Goal: Transaction & Acquisition: Purchase product/service

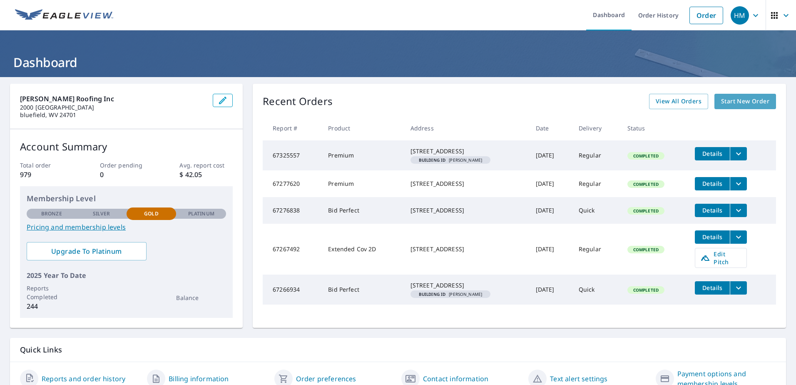
click at [727, 96] on span "Start New Order" at bounding box center [745, 101] width 48 height 10
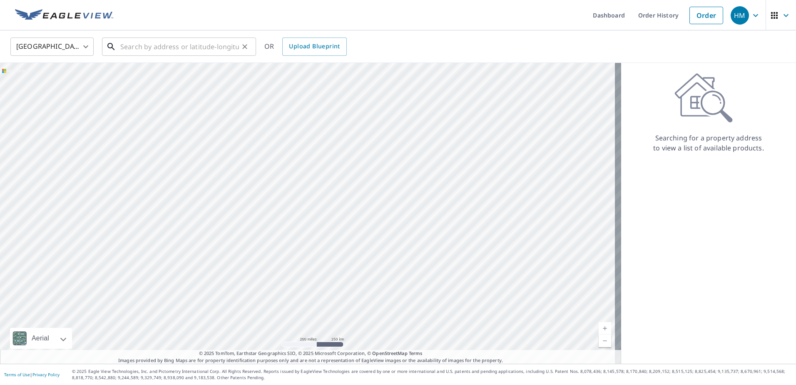
click at [164, 48] on input "text" at bounding box center [179, 46] width 119 height 23
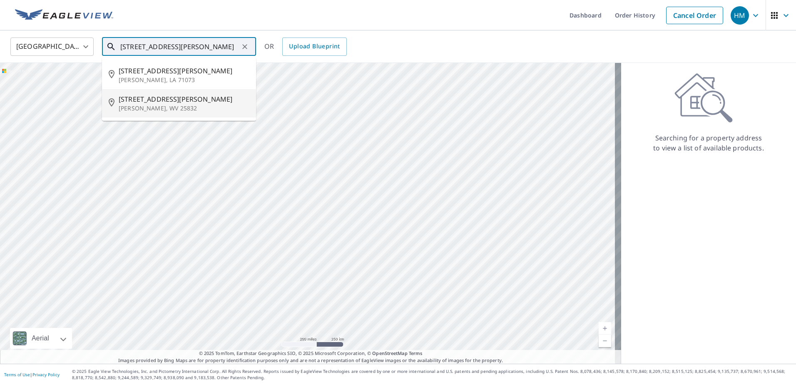
click at [136, 103] on span "[STREET_ADDRESS][PERSON_NAME]" at bounding box center [184, 99] width 131 height 10
type input "[STREET_ADDRESS][PERSON_NAME][PERSON_NAME]"
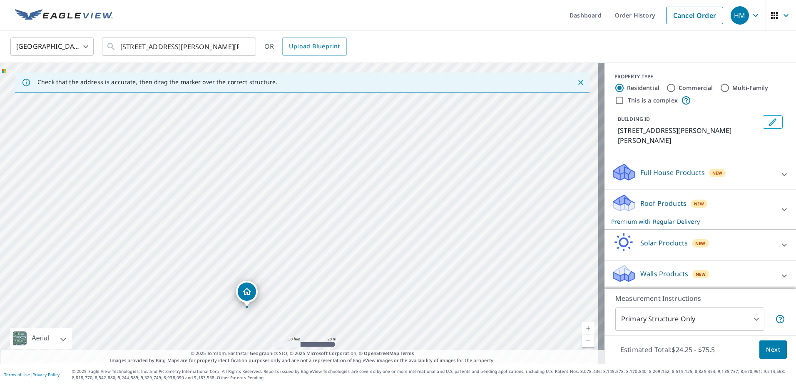
drag, startPoint x: 328, startPoint y: 270, endPoint x: 326, endPoint y: 170, distance: 100.4
click at [326, 171] on div "[STREET_ADDRESS][PERSON_NAME][PERSON_NAME]" at bounding box center [302, 213] width 605 height 301
drag, startPoint x: 267, startPoint y: 304, endPoint x: 253, endPoint y: 135, distance: 170.5
click at [253, 135] on div "[STREET_ADDRESS][PERSON_NAME][PERSON_NAME]" at bounding box center [302, 213] width 605 height 301
click at [780, 169] on icon at bounding box center [785, 174] width 10 height 10
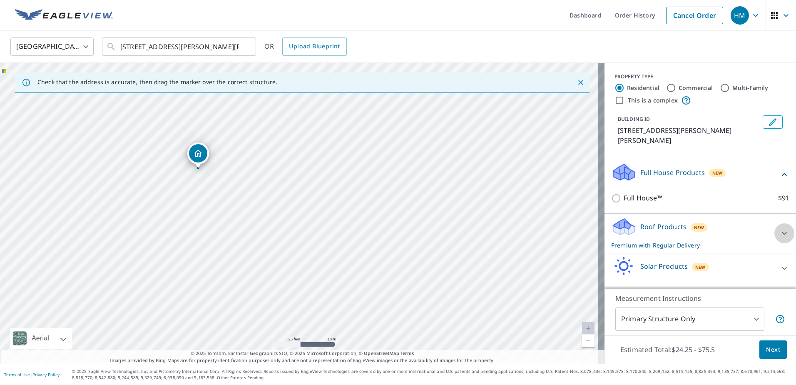
click at [780, 228] on icon at bounding box center [785, 233] width 10 height 10
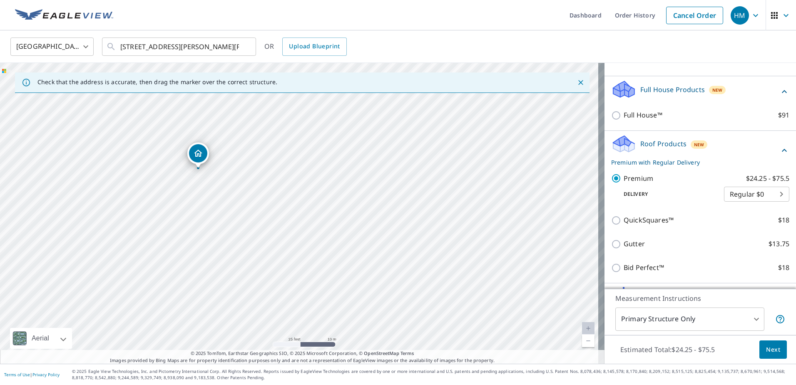
scroll to position [83, 0]
click at [769, 182] on body "HM HM Dashboard Order History Cancel Order HM United States US ​ [STREET_ADDRES…" at bounding box center [398, 192] width 796 height 385
click at [753, 197] on li "Express $26.5" at bounding box center [744, 198] width 65 height 15
type input "4"
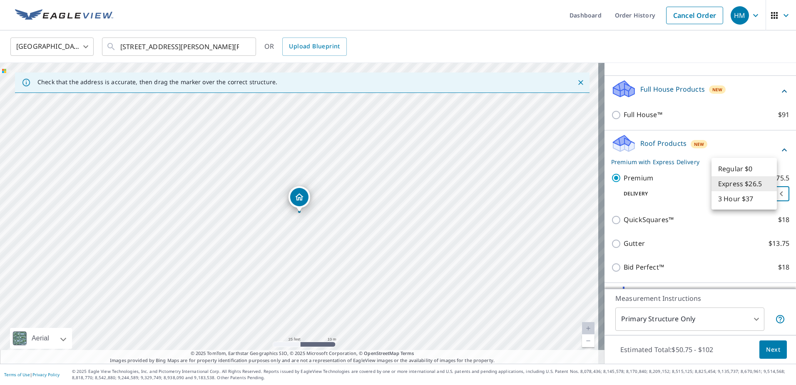
click at [769, 179] on body "HM HM Dashboard Order History Cancel Order HM United States US ​ [STREET_ADDRES…" at bounding box center [398, 192] width 796 height 385
click at [760, 183] on li "Express $26.5" at bounding box center [744, 183] width 65 height 15
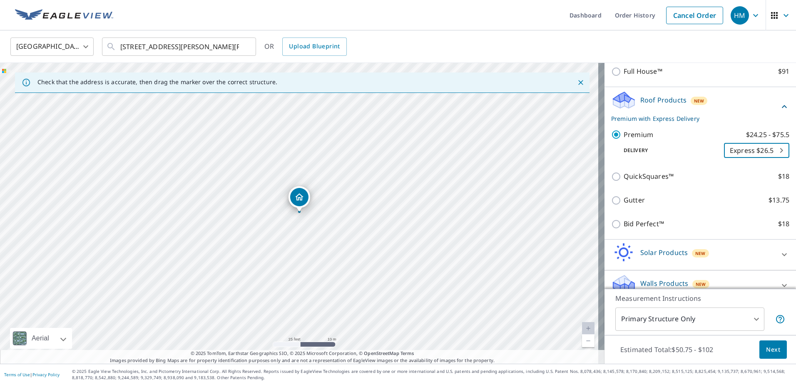
scroll to position [129, 0]
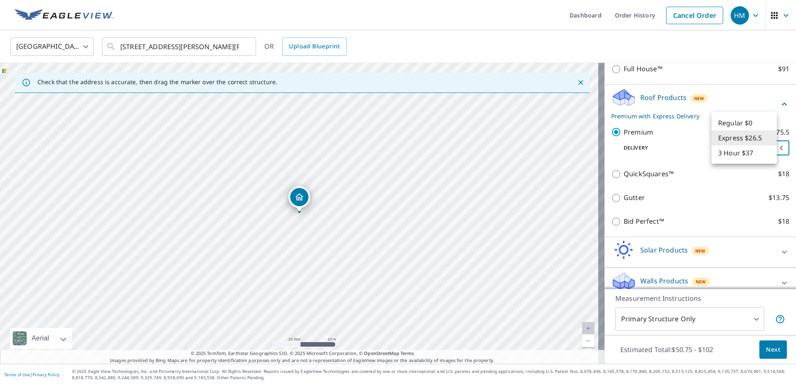
click at [767, 137] on body "HM HM Dashboard Order History Cancel Order HM United States US ​ [STREET_ADDRES…" at bounding box center [398, 192] width 796 height 385
click at [759, 138] on li "Express $26.5" at bounding box center [744, 137] width 65 height 15
drag, startPoint x: 769, startPoint y: 352, endPoint x: 506, endPoint y: 302, distance: 267.6
click at [460, 318] on div "Check that the address is accurate, then drag the marker over the correct struc…" at bounding box center [398, 213] width 796 height 301
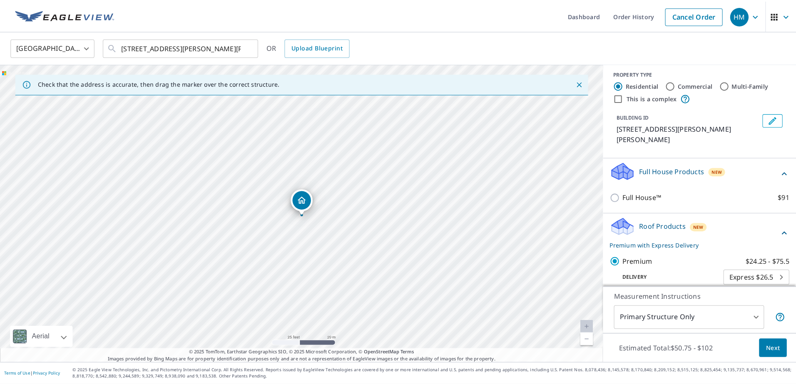
scroll to position [0, 0]
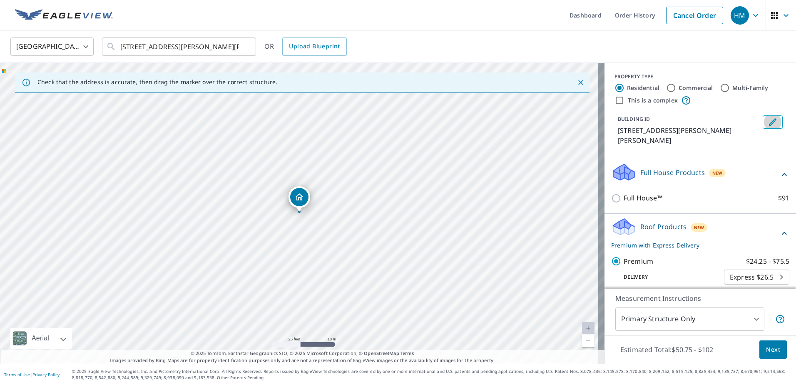
click at [769, 122] on icon "Edit building 1" at bounding box center [772, 121] width 7 height 7
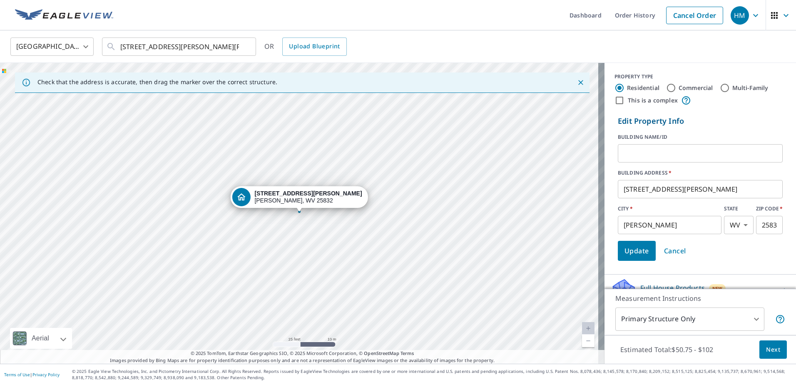
click at [655, 162] on input "text" at bounding box center [700, 153] width 165 height 23
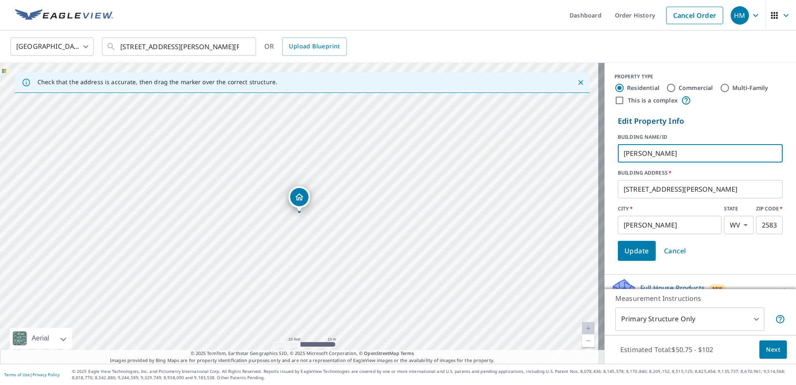
type input "[PERSON_NAME]"
click at [628, 242] on button "Update" at bounding box center [637, 251] width 38 height 20
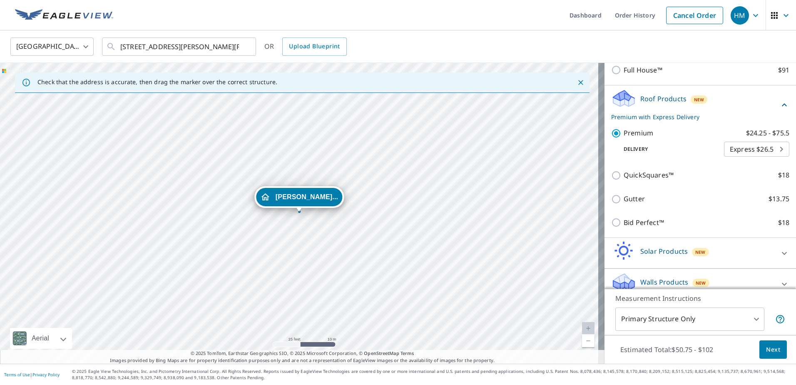
scroll to position [129, 0]
click at [773, 349] on span "Next" at bounding box center [773, 349] width 14 height 10
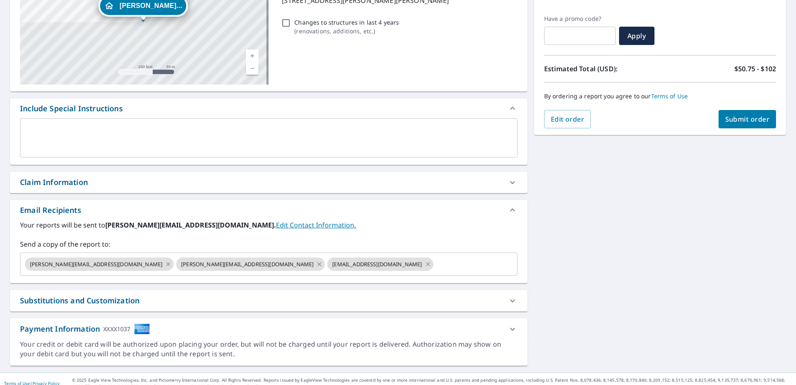
scroll to position [140, 0]
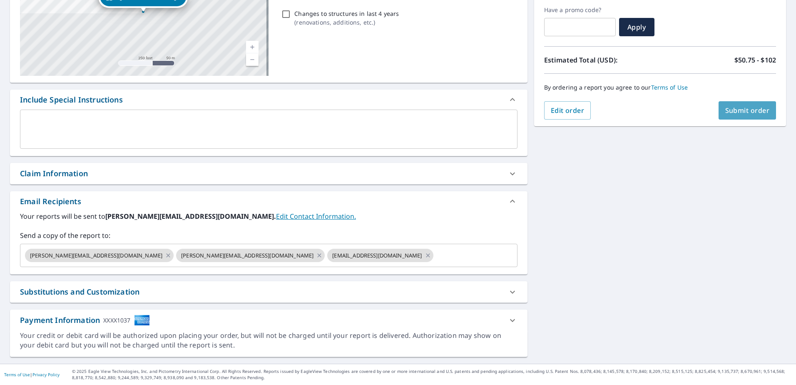
click at [746, 113] on span "Submit order" at bounding box center [747, 110] width 45 height 9
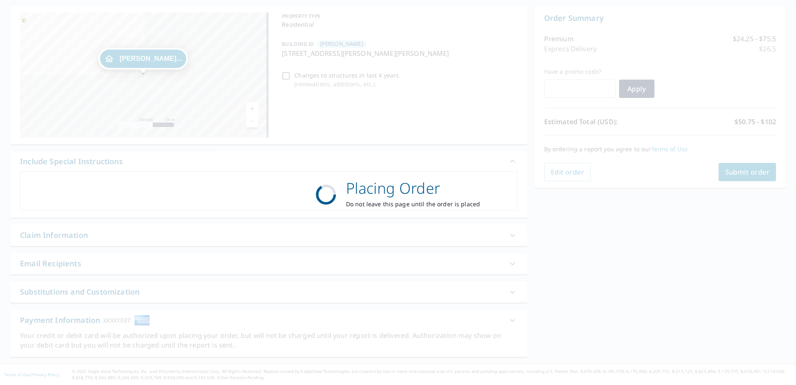
scroll to position [78, 0]
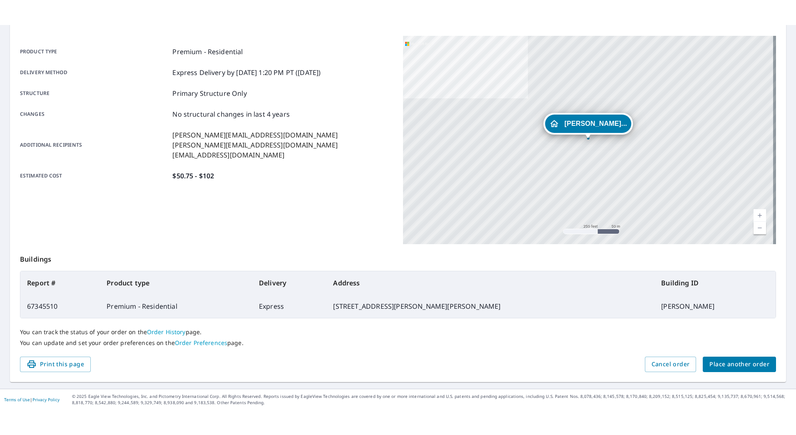
scroll to position [55, 0]
